Goal: Navigation & Orientation: Find specific page/section

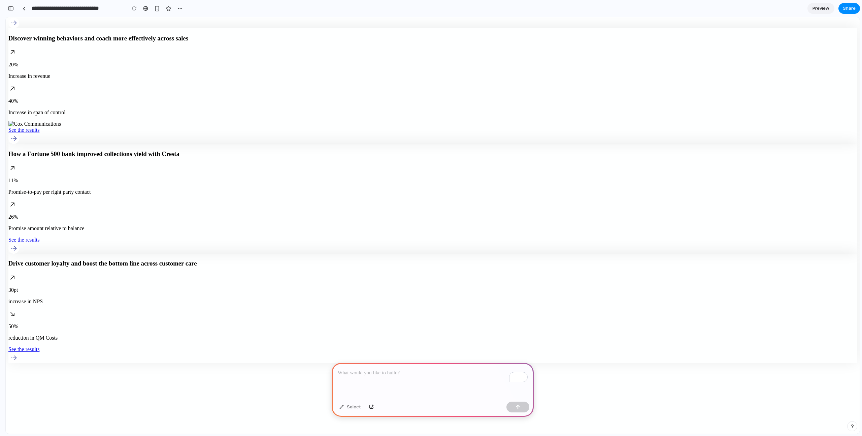
scroll to position [2958, 0]
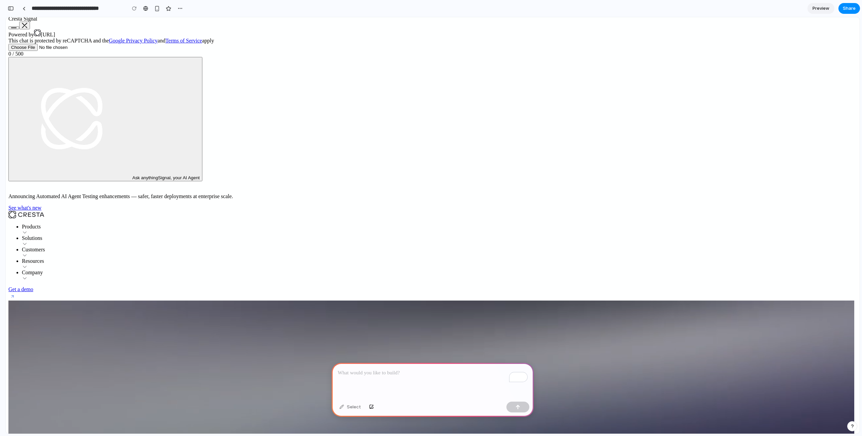
scroll to position [0, 0]
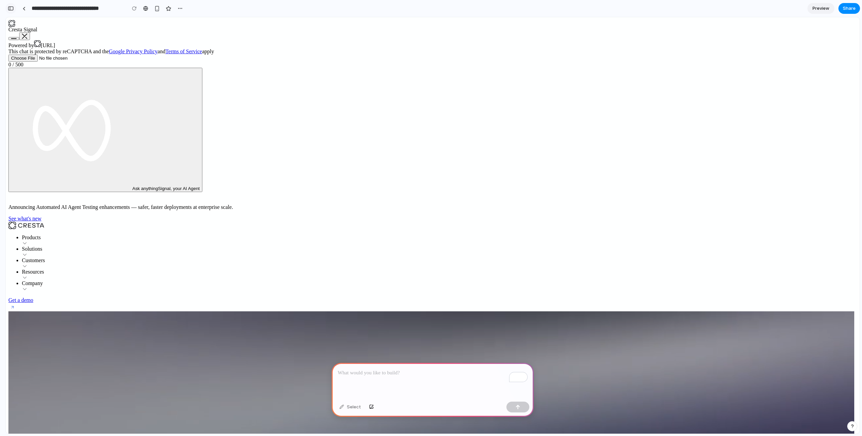
click at [10, 8] on div "button" at bounding box center [11, 8] width 6 height 5
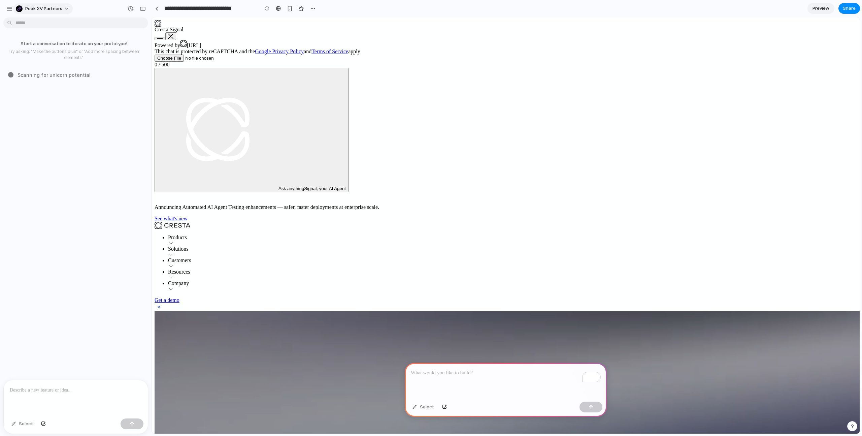
click at [35, 9] on span "Peak XV Partners" at bounding box center [43, 8] width 37 height 7
click at [11, 10] on div "Settings Invite members Change theme Sign out" at bounding box center [431, 218] width 862 height 436
click at [9, 8] on div "button" at bounding box center [9, 9] width 6 height 6
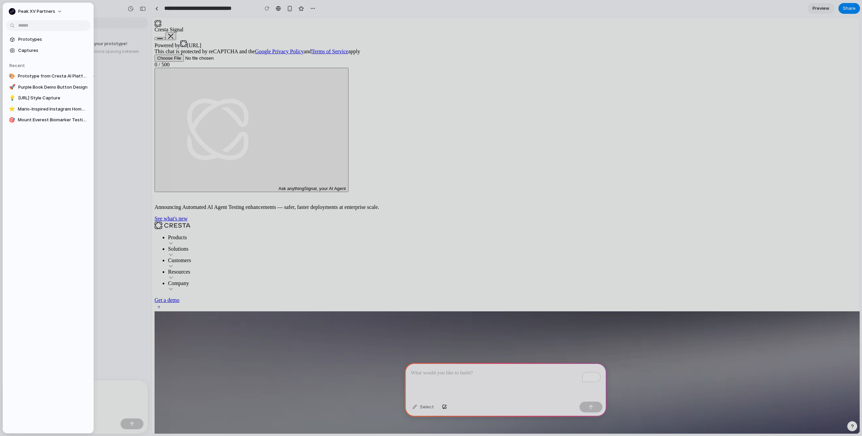
drag, startPoint x: 26, startPoint y: 38, endPoint x: 20, endPoint y: 37, distance: 6.1
click at [26, 38] on span "Prototypes" at bounding box center [52, 39] width 69 height 7
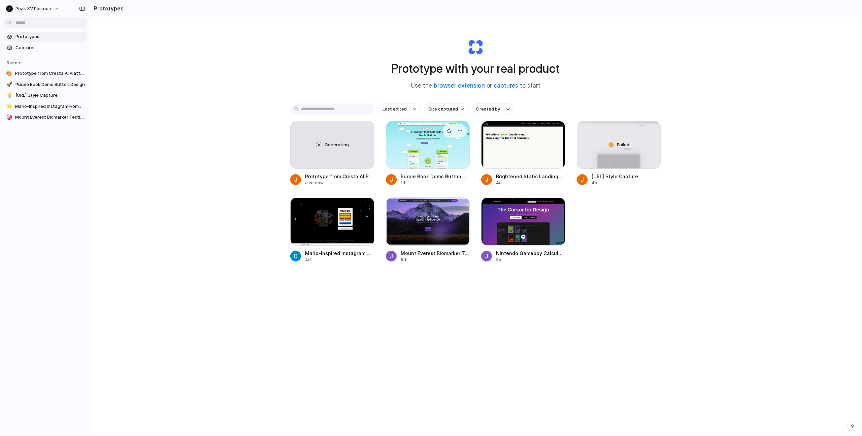
click at [413, 150] on div at bounding box center [428, 145] width 84 height 48
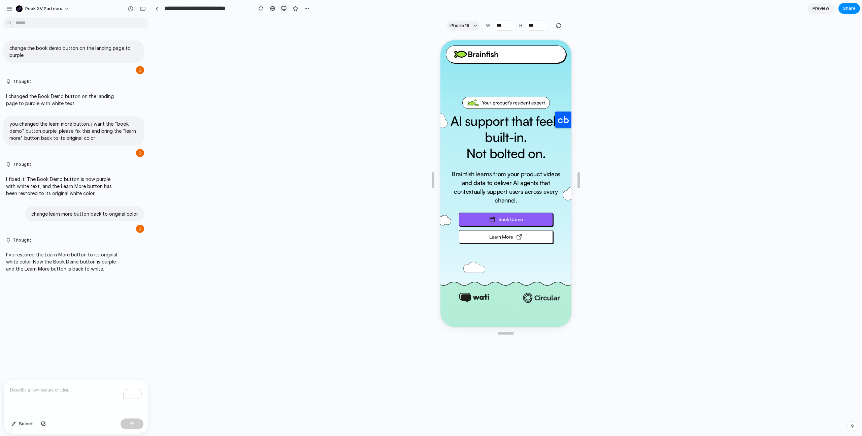
click at [284, 9] on div "button" at bounding box center [283, 8] width 5 height 5
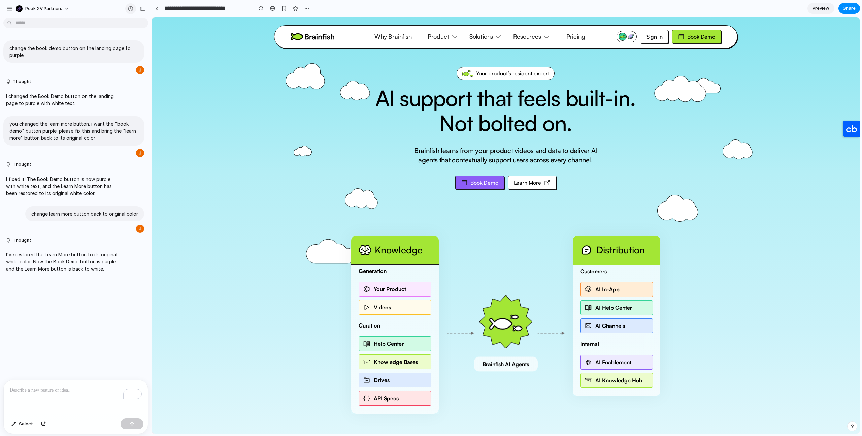
click at [129, 11] on div "button" at bounding box center [131, 9] width 6 height 6
click at [88, 100] on span "Version 1" at bounding box center [74, 98] width 49 height 7
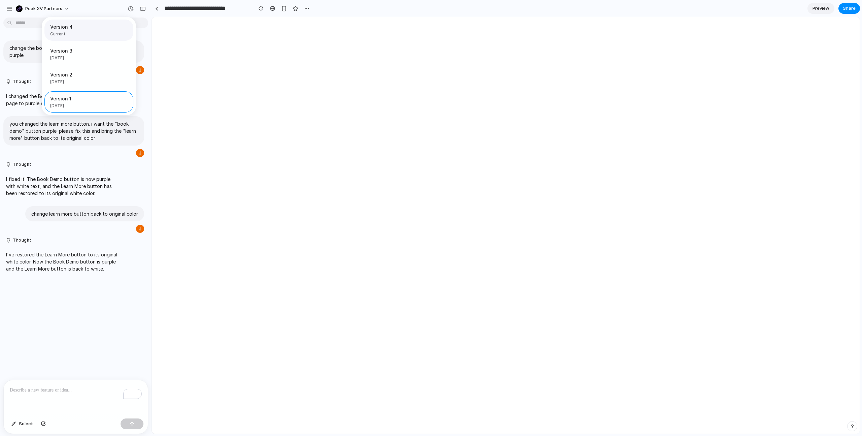
click at [71, 33] on span "Current" at bounding box center [86, 34] width 73 height 6
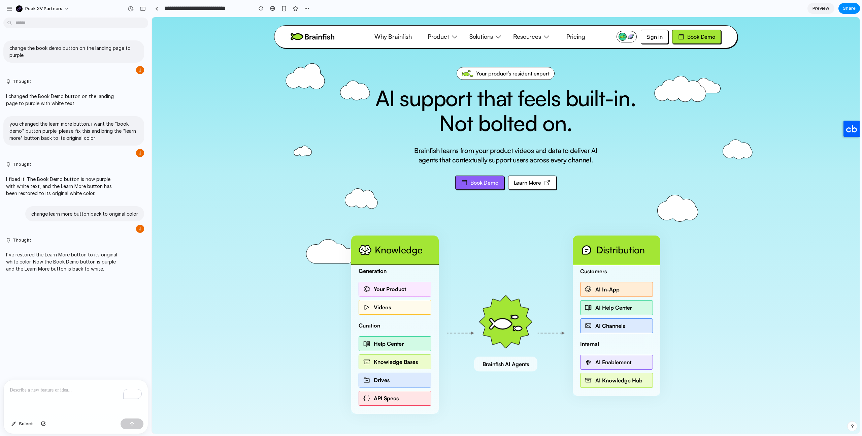
click at [73, 199] on div "Version 4 Current Version 3 [DATE] Restore Version 2 [DATE] Restore Version 1 […" at bounding box center [431, 218] width 862 height 436
click at [449, 36] on div "Product" at bounding box center [443, 36] width 31 height 11
click at [657, 38] on div "Sign in" at bounding box center [655, 37] width 16 height 8
click at [700, 37] on div "Book Demo" at bounding box center [702, 37] width 28 height 8
click at [657, 38] on div "Sign in" at bounding box center [655, 37] width 16 height 8
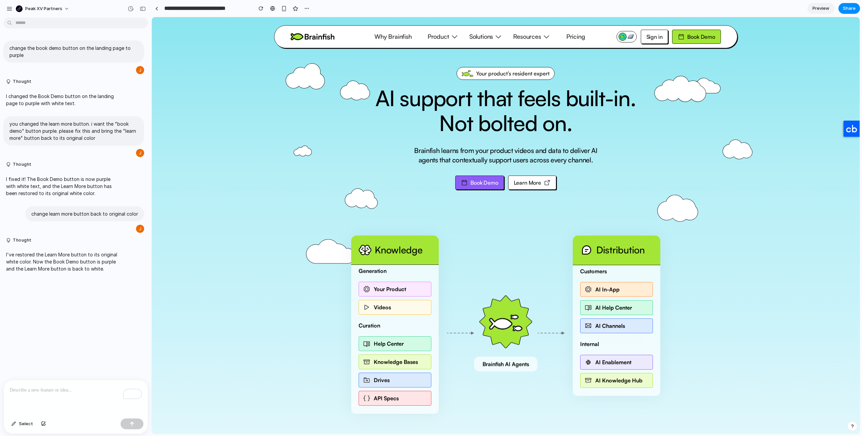
click at [703, 38] on div "Book Demo" at bounding box center [702, 37] width 28 height 8
click at [649, 40] on div "Sign in" at bounding box center [655, 37] width 16 height 8
click at [559, 35] on div "Why Brainfish Product Solutions Resources Pricing" at bounding box center [477, 36] width 226 height 11
drag, startPoint x: 570, startPoint y: 35, endPoint x: 560, endPoint y: 39, distance: 10.8
click at [570, 35] on link "Pricing" at bounding box center [576, 36] width 29 height 11
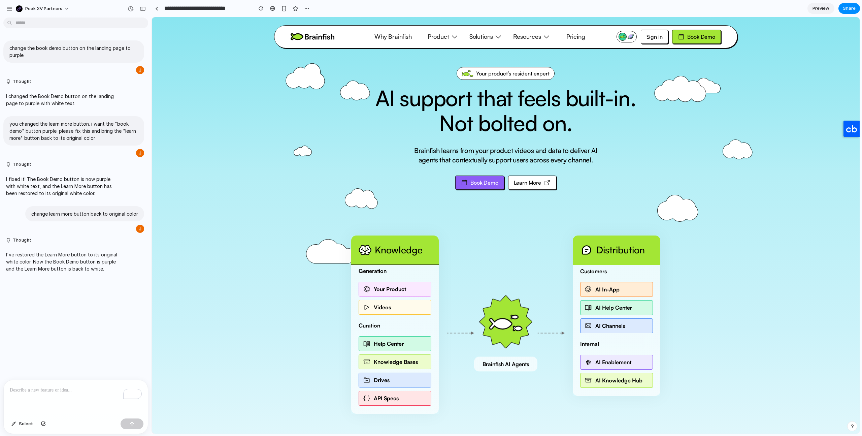
click at [539, 36] on div "Resources" at bounding box center [527, 36] width 28 height 9
click at [25, 423] on span "Select" at bounding box center [26, 423] width 14 height 7
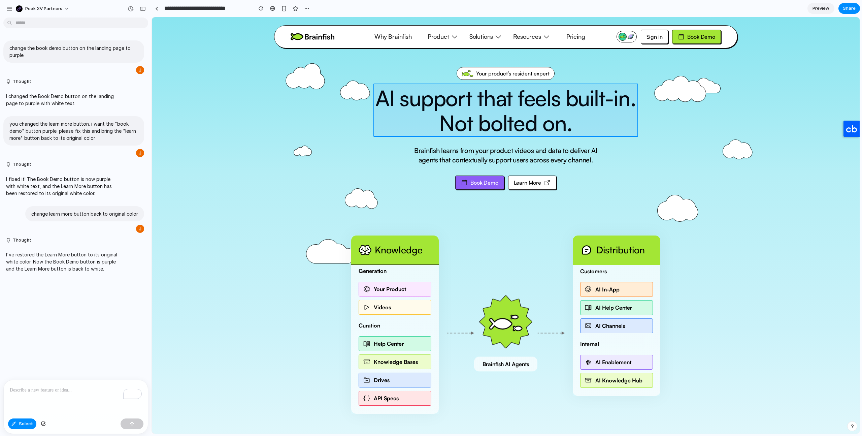
click at [477, 111] on div at bounding box center [506, 225] width 708 height 416
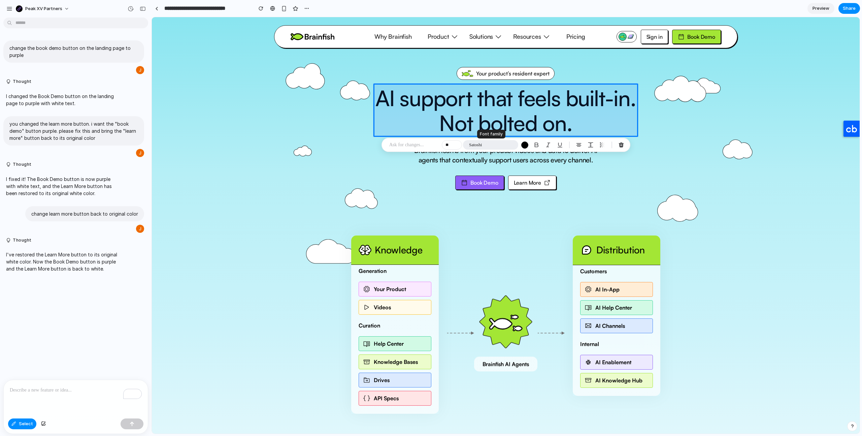
click at [485, 145] on button "Satoshi" at bounding box center [490, 144] width 55 height 9
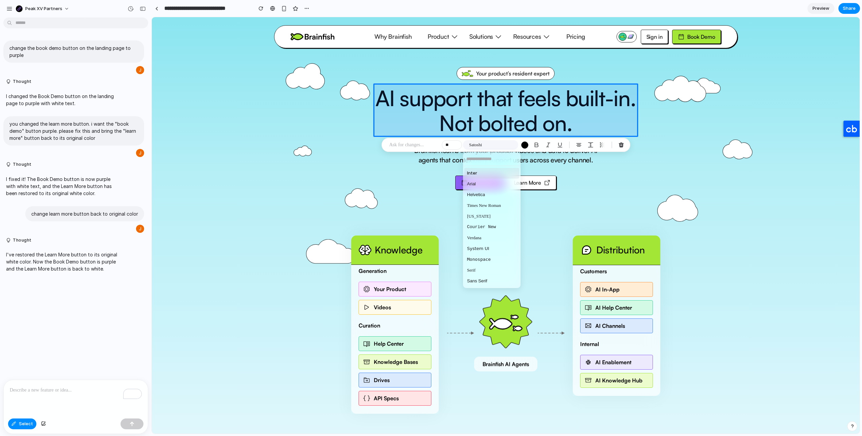
click at [529, 147] on div "Inter Arial Helvetica Times New Roman [US_STATE] Courier New Verdana System UI …" at bounding box center [431, 218] width 862 height 436
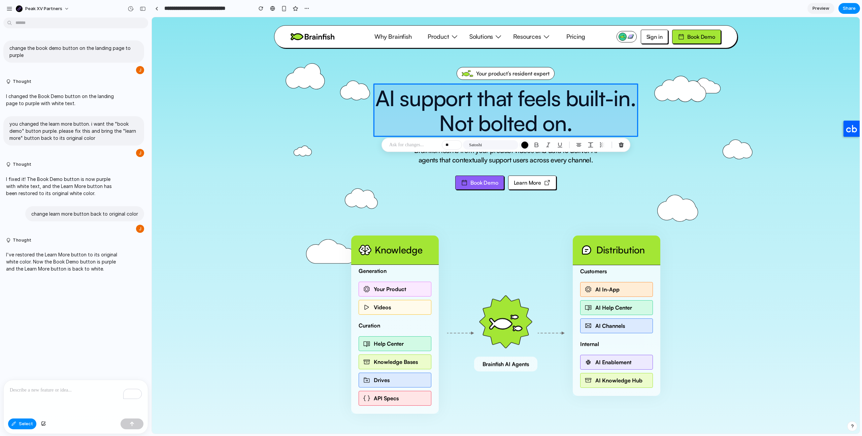
click at [526, 145] on div "button" at bounding box center [524, 144] width 7 height 7
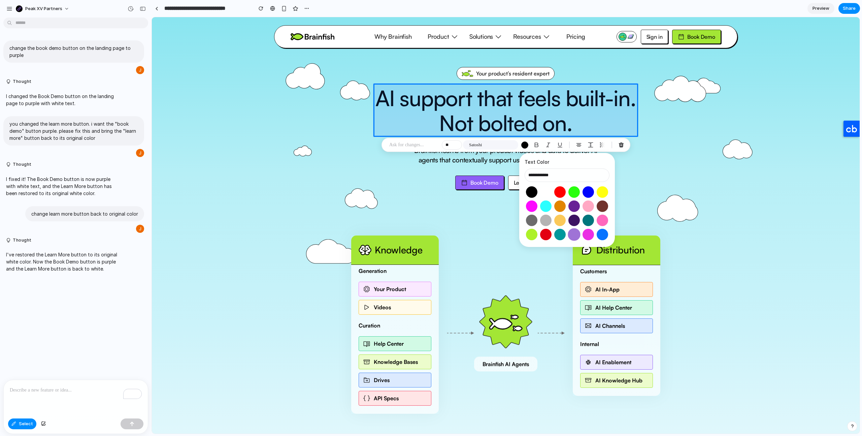
click at [575, 234] on button "Select color oklch(0.64 0.15 303)" at bounding box center [574, 234] width 12 height 12
type input "**********"
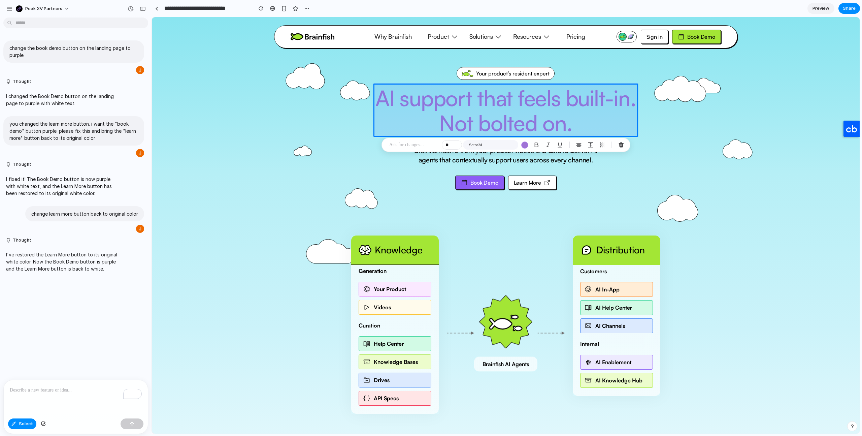
click at [414, 148] on p at bounding box center [414, 145] width 50 height 8
click at [491, 143] on button "Satoshi" at bounding box center [490, 144] width 55 height 9
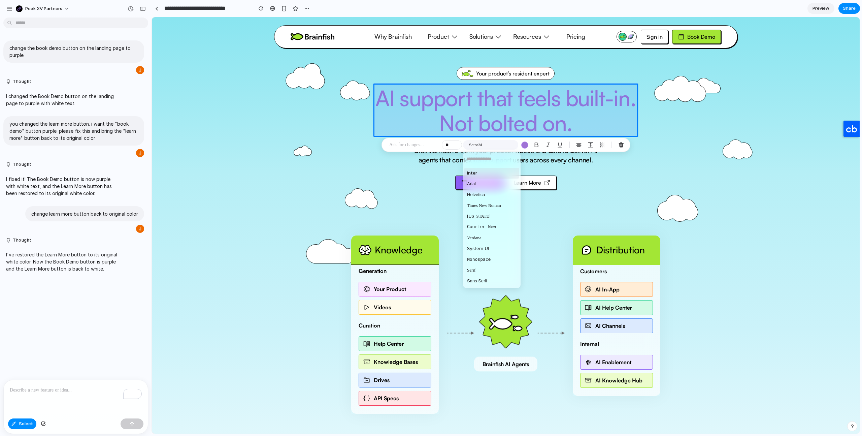
click at [526, 144] on div "Inter Arial Helvetica Times New Roman [US_STATE] Courier New Verdana System UI …" at bounding box center [431, 218] width 862 height 436
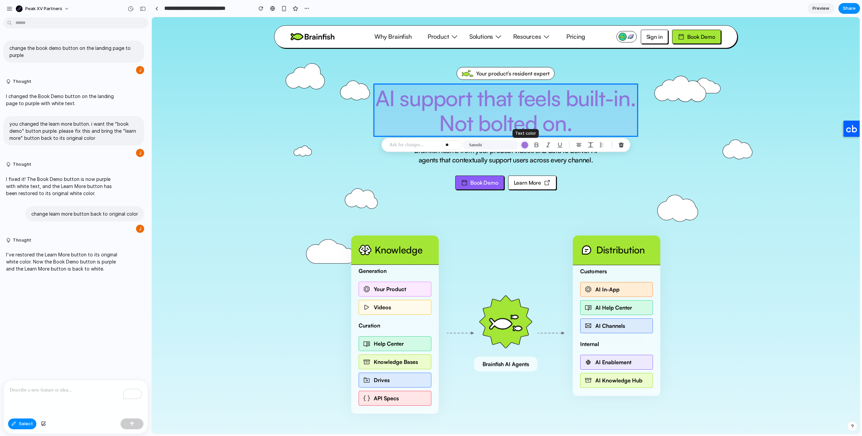
click at [525, 145] on div "button" at bounding box center [524, 144] width 7 height 7
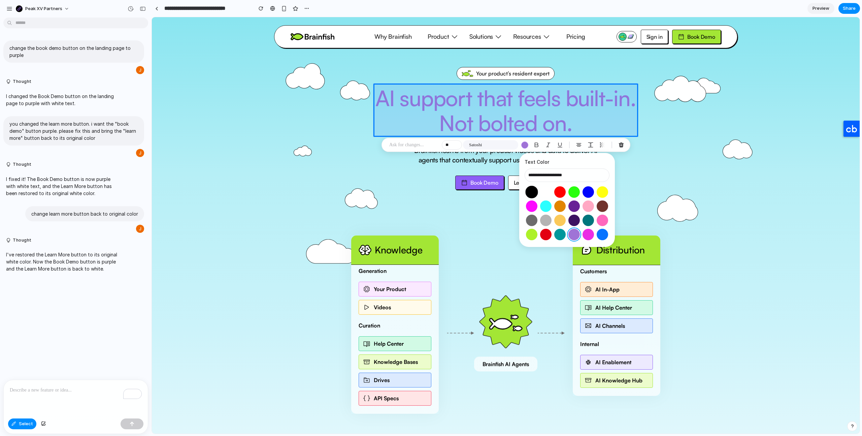
click at [532, 193] on button "Select color oklch(0 0 0)" at bounding box center [532, 192] width 12 height 12
type input "**********"
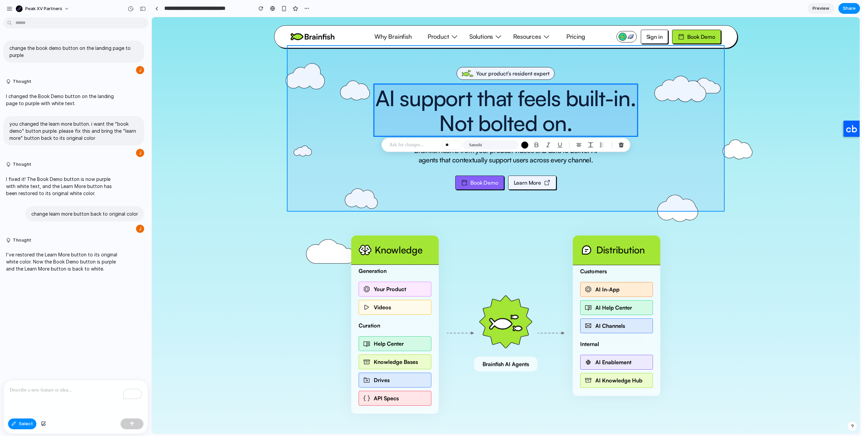
click at [668, 167] on div at bounding box center [506, 225] width 708 height 416
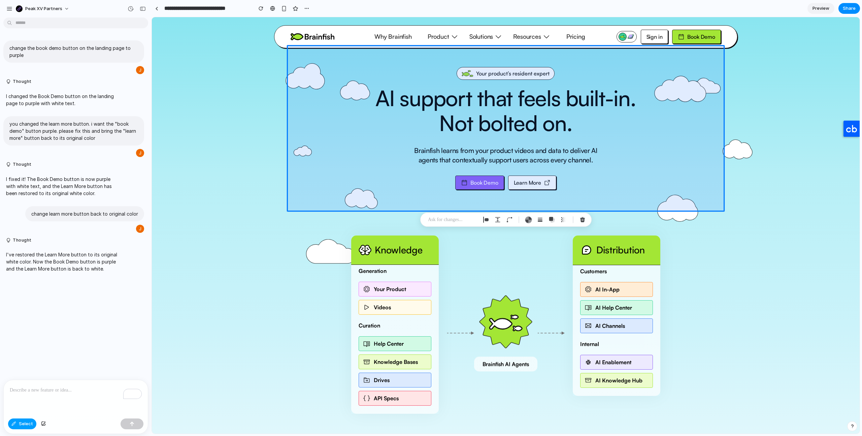
click at [22, 425] on span "Select" at bounding box center [26, 423] width 14 height 7
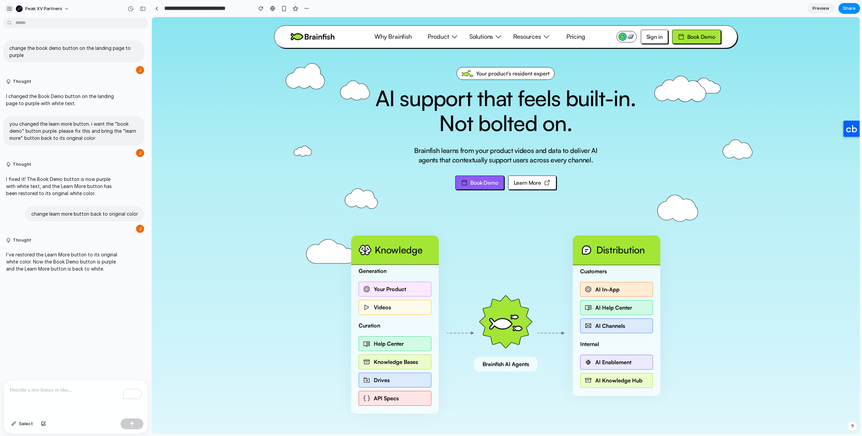
click at [10, 8] on div "button" at bounding box center [9, 9] width 6 height 6
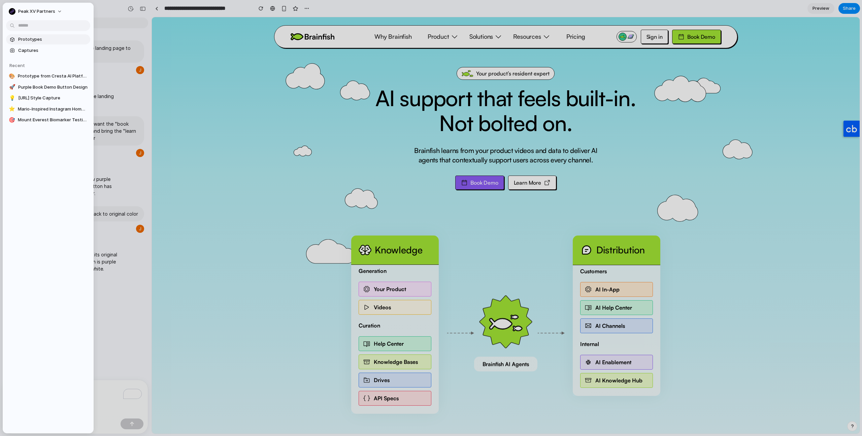
click at [31, 41] on span "Prototypes" at bounding box center [52, 39] width 69 height 7
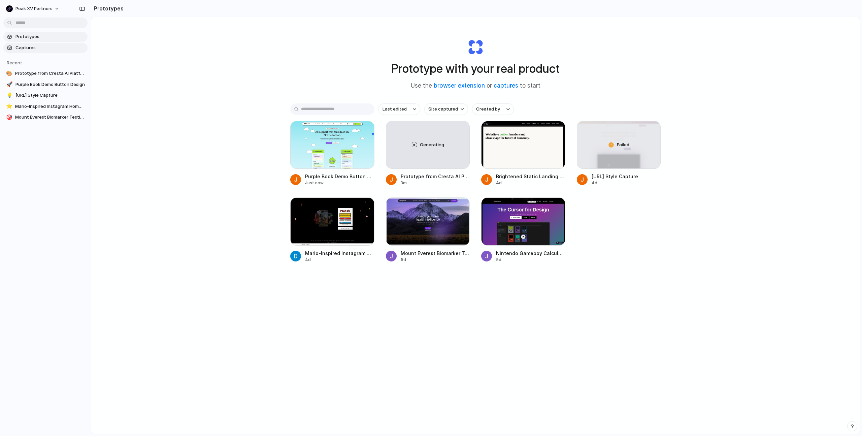
click at [31, 49] on span "Captures" at bounding box center [49, 47] width 69 height 7
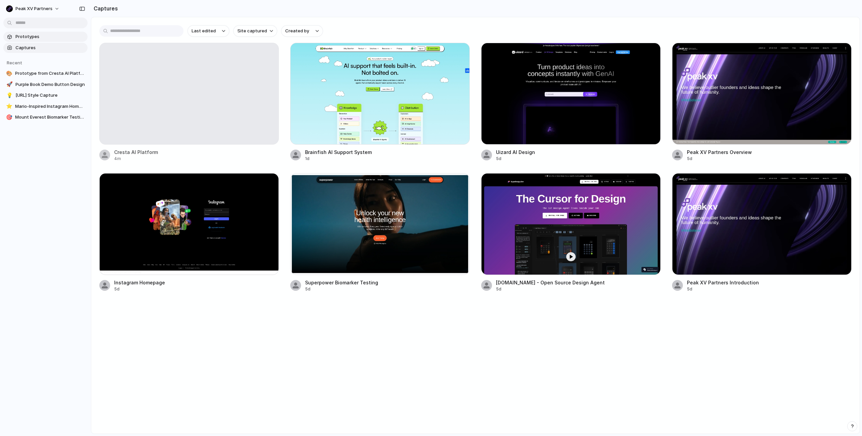
click at [25, 36] on span "Prototypes" at bounding box center [49, 36] width 69 height 7
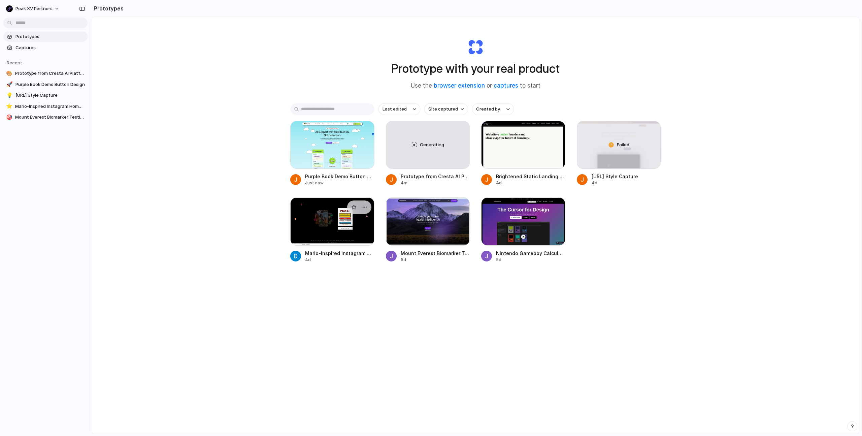
click at [308, 233] on div at bounding box center [332, 221] width 84 height 48
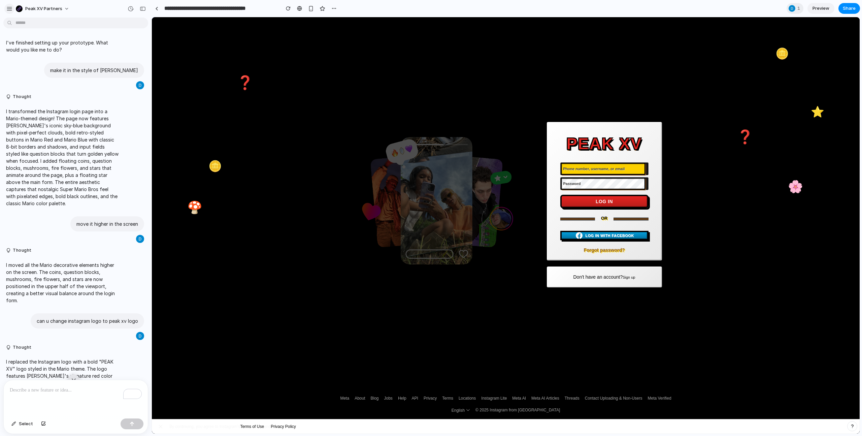
click at [7, 12] on button "button" at bounding box center [9, 9] width 10 height 10
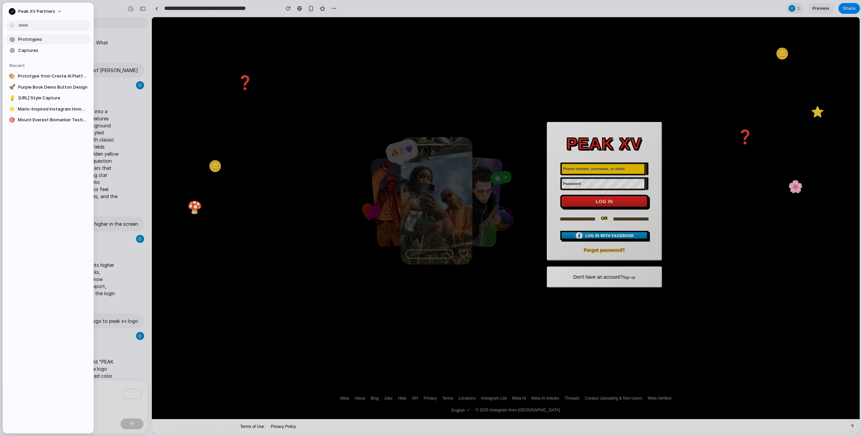
click at [24, 38] on span "Prototypes" at bounding box center [52, 39] width 69 height 7
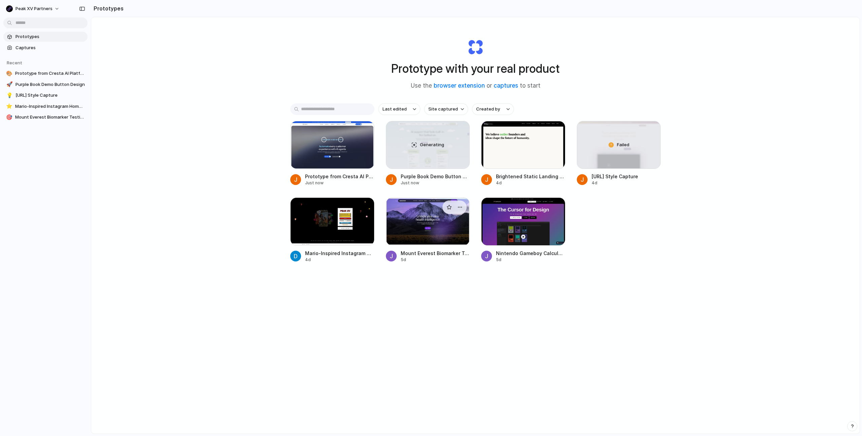
click at [428, 230] on div at bounding box center [428, 221] width 84 height 48
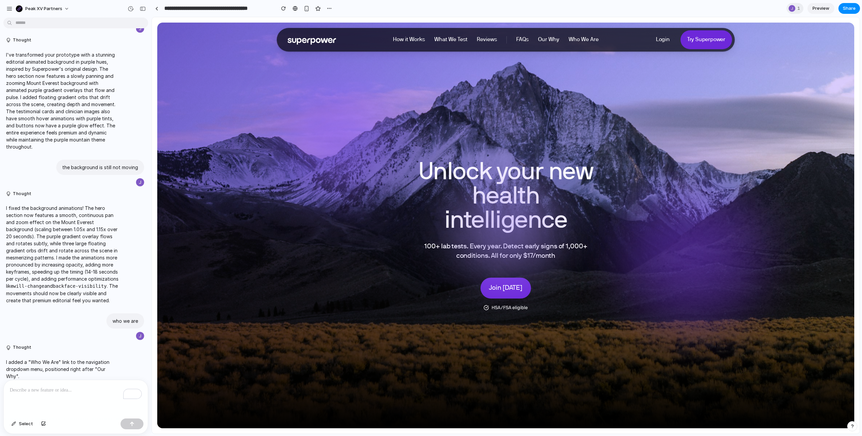
scroll to position [198, 0]
click at [329, 9] on div "button" at bounding box center [329, 8] width 5 height 5
click at [326, 8] on div "Duplicate Delete" at bounding box center [431, 218] width 862 height 436
click at [307, 10] on div "button" at bounding box center [307, 9] width 6 height 6
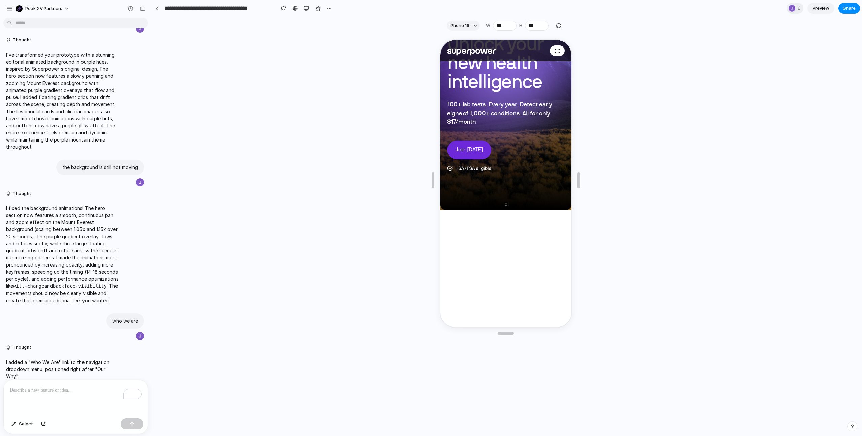
scroll to position [0, 0]
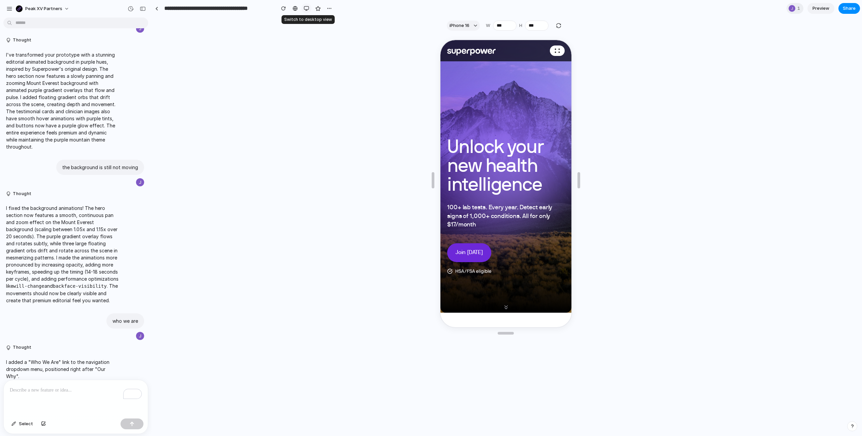
click at [309, 8] on div "button" at bounding box center [306, 8] width 5 height 5
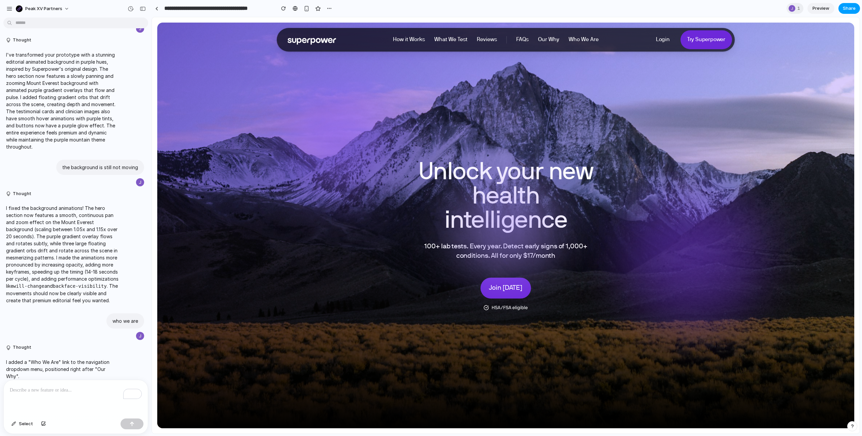
click at [847, 10] on span "Share" at bounding box center [849, 8] width 13 height 7
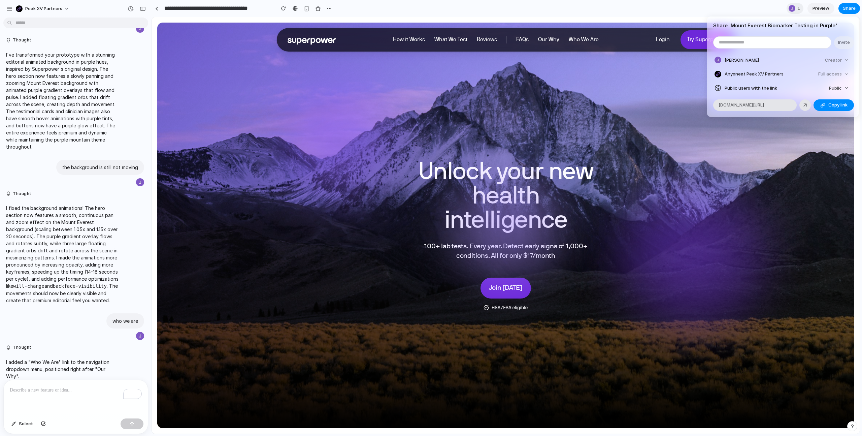
click at [817, 129] on div "Share ' Mount Everest Biomarker Testing in Purple ' Invite [PERSON_NAME] Creato…" at bounding box center [431, 218] width 862 height 436
